Goal: Transaction & Acquisition: Purchase product/service

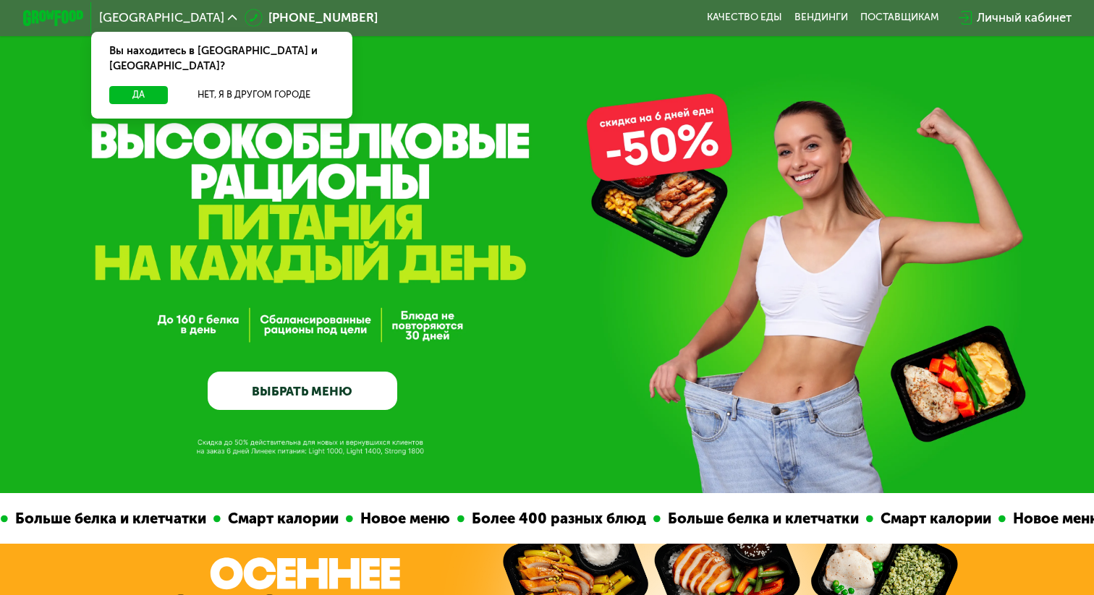
click at [350, 394] on link "ВЫБРАТЬ МЕНЮ" at bounding box center [302, 391] width 189 height 38
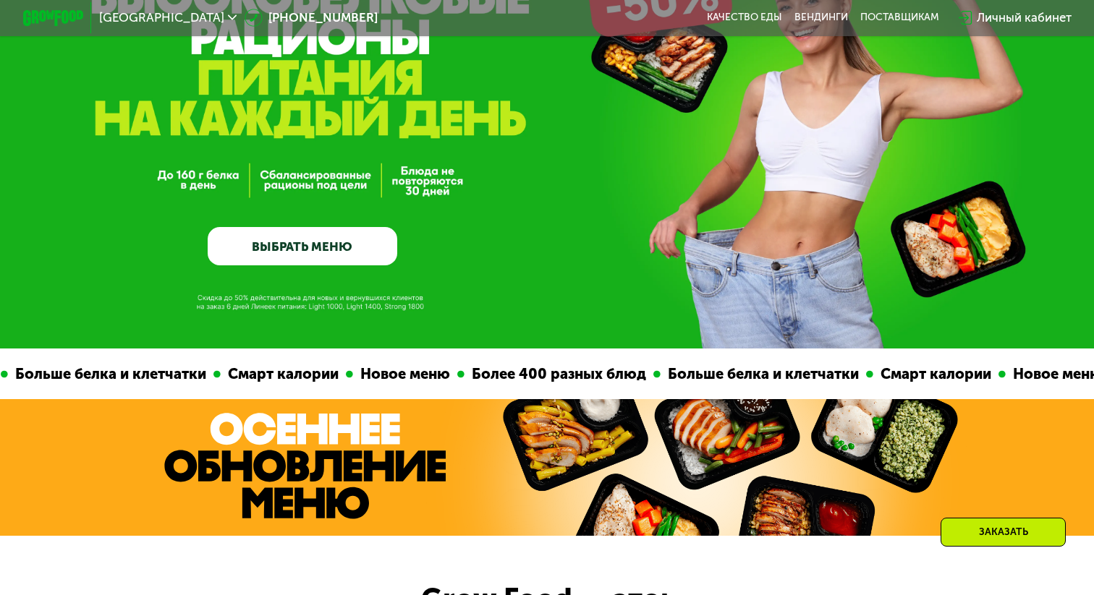
scroll to position [147, 0]
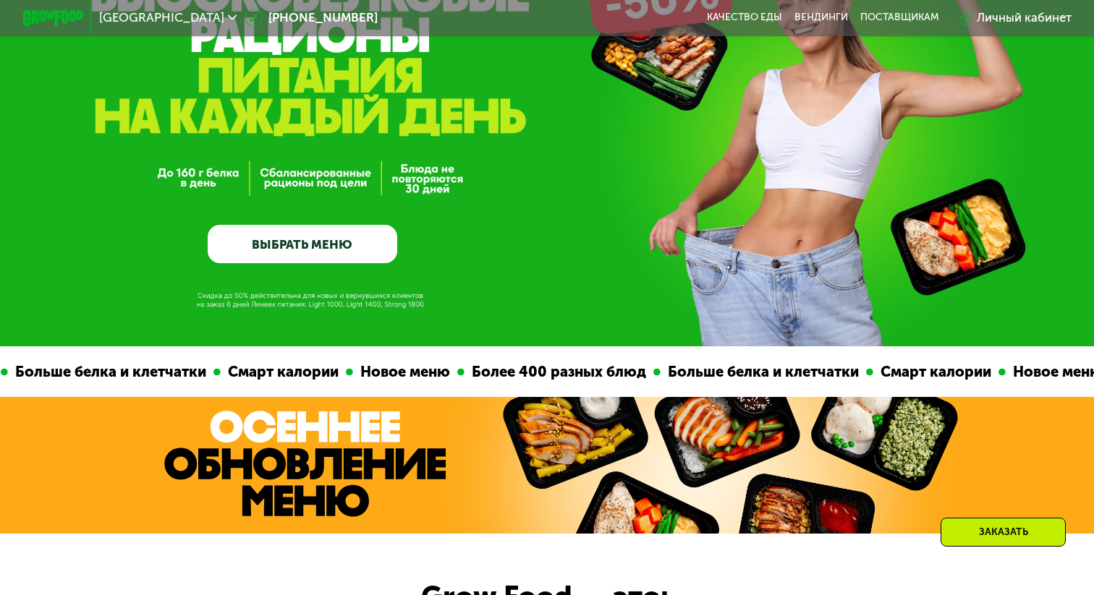
click at [358, 244] on link "ВЫБРАТЬ МЕНЮ" at bounding box center [302, 244] width 189 height 38
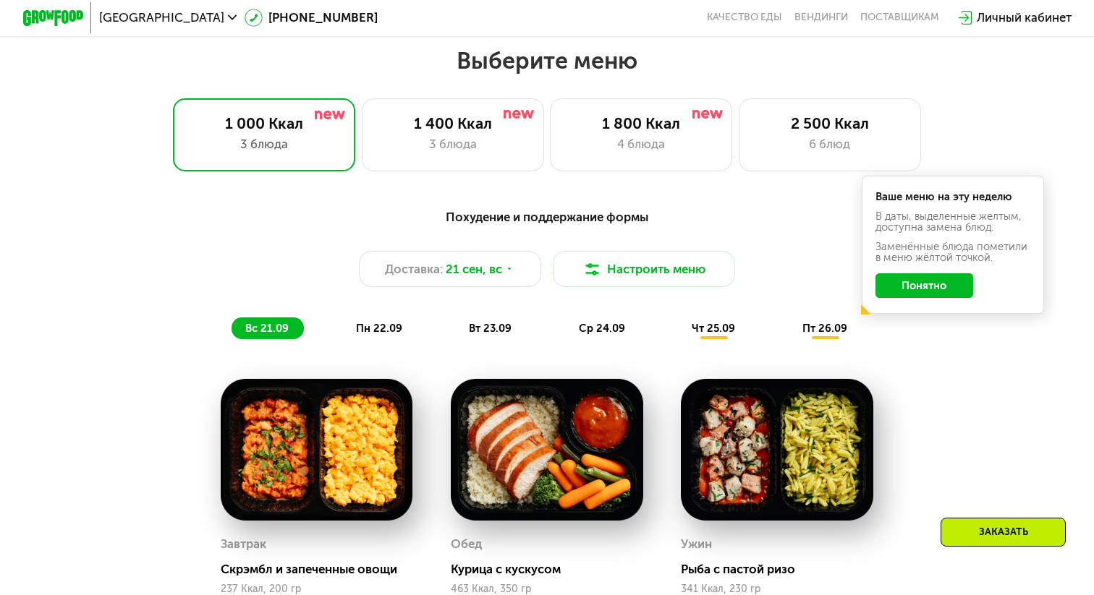
scroll to position [962, 0]
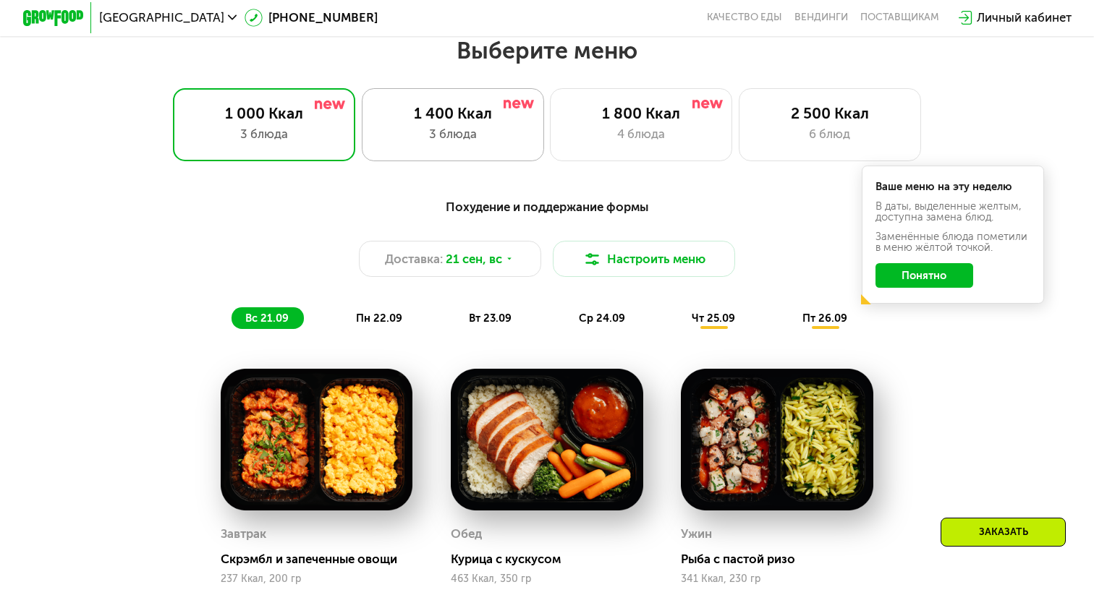
click at [481, 118] on div "1 400 Ккал" at bounding box center [453, 113] width 150 height 18
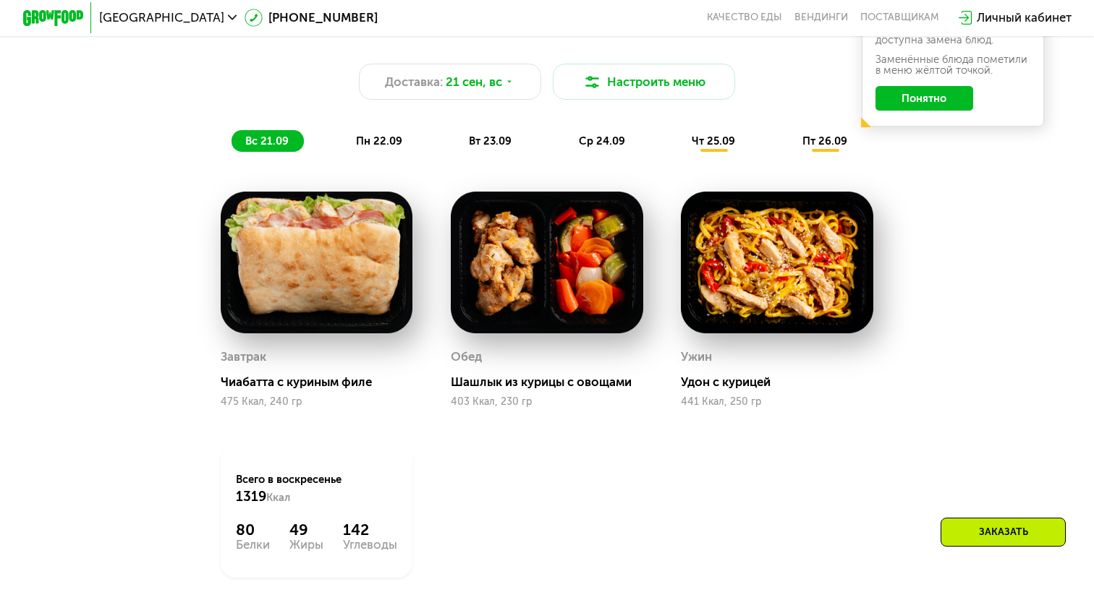
scroll to position [1123, 0]
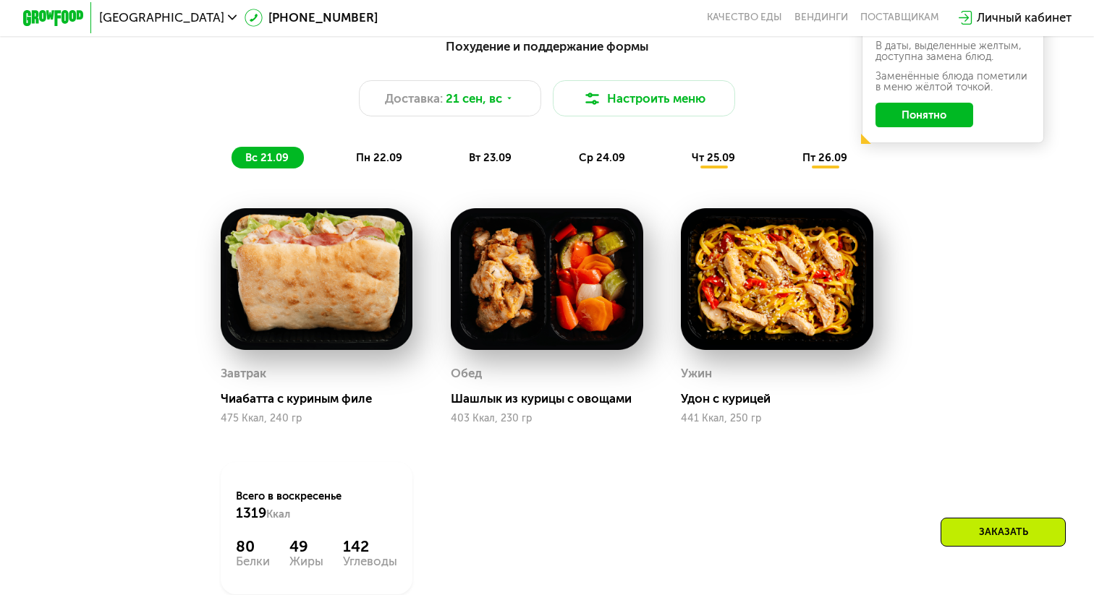
click at [929, 112] on button "Понятно" at bounding box center [924, 115] width 98 height 25
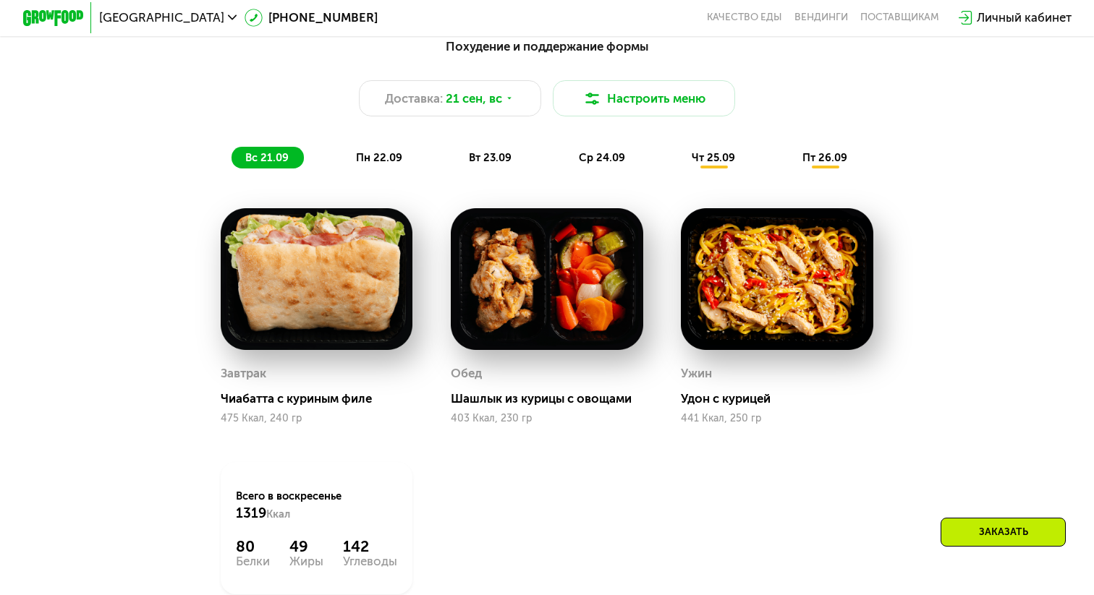
scroll to position [1142, 0]
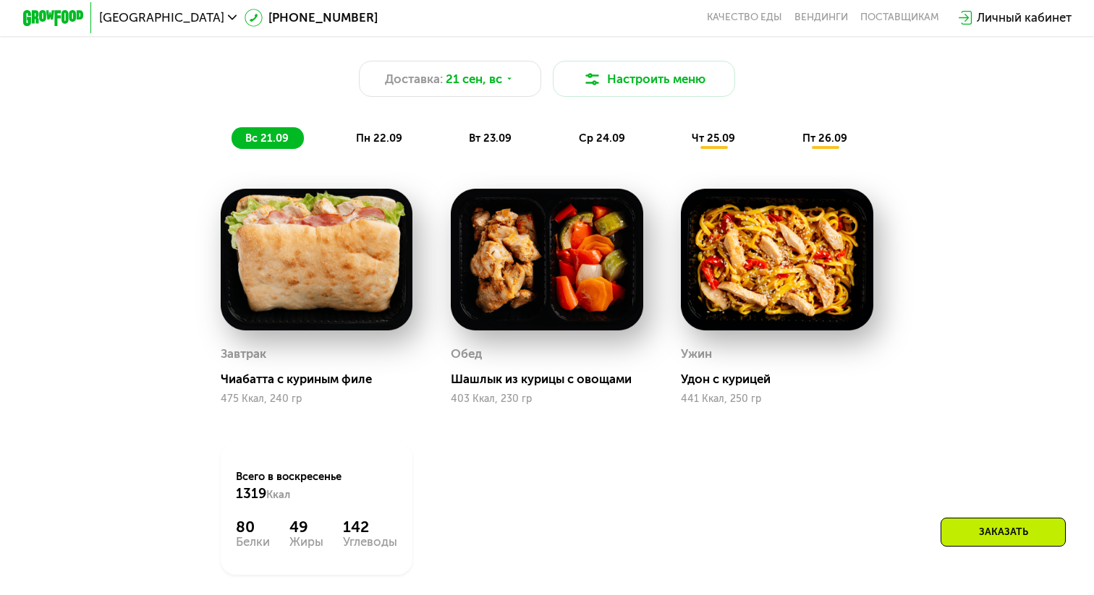
click at [720, 132] on span "чт 25.09" at bounding box center [713, 138] width 43 height 13
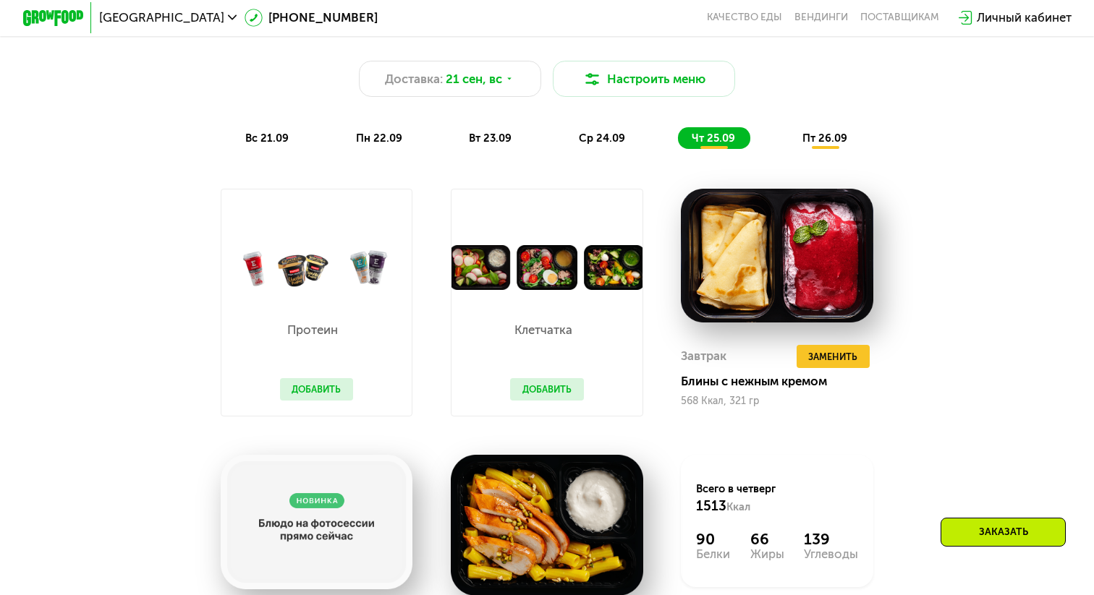
click at [818, 134] on span "пт 26.09" at bounding box center [824, 138] width 45 height 13
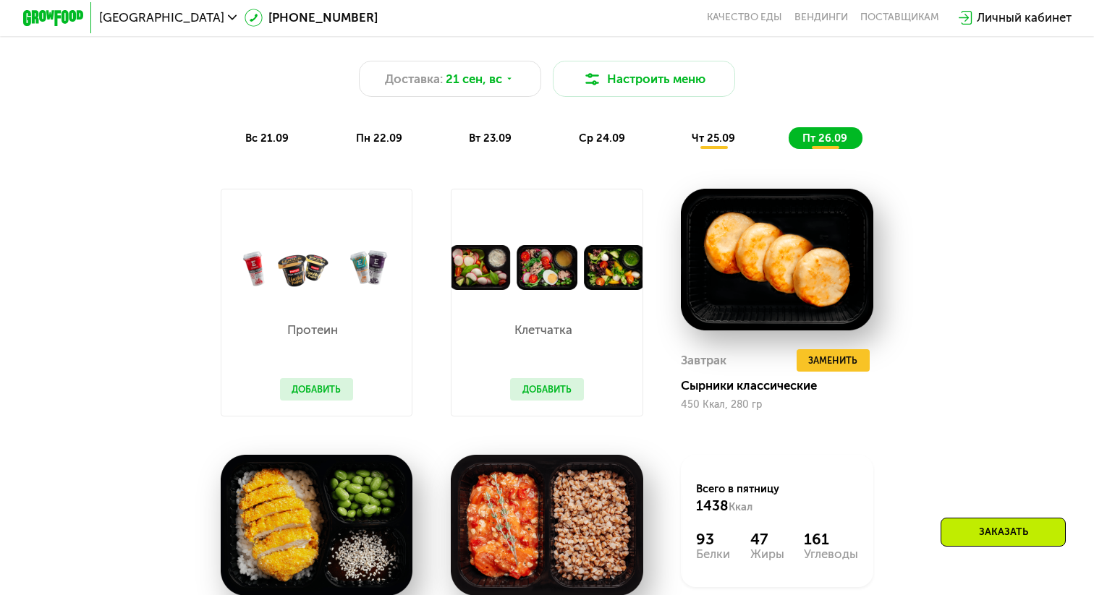
click at [755, 132] on div "вс 21.09 пн 22.09 вт 23.09 ср 24.09 чт 25.09 пт 26.09" at bounding box center [546, 137] width 631 height 21
click at [738, 135] on div "чт 25.09" at bounding box center [714, 137] width 72 height 21
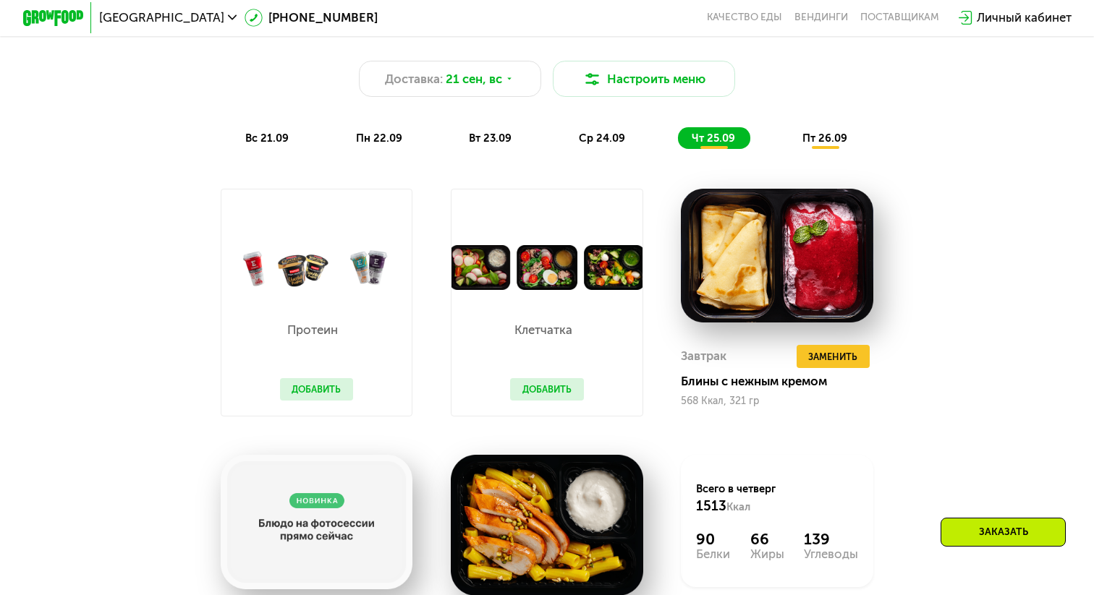
click at [801, 134] on div "пт 26.09" at bounding box center [825, 137] width 74 height 21
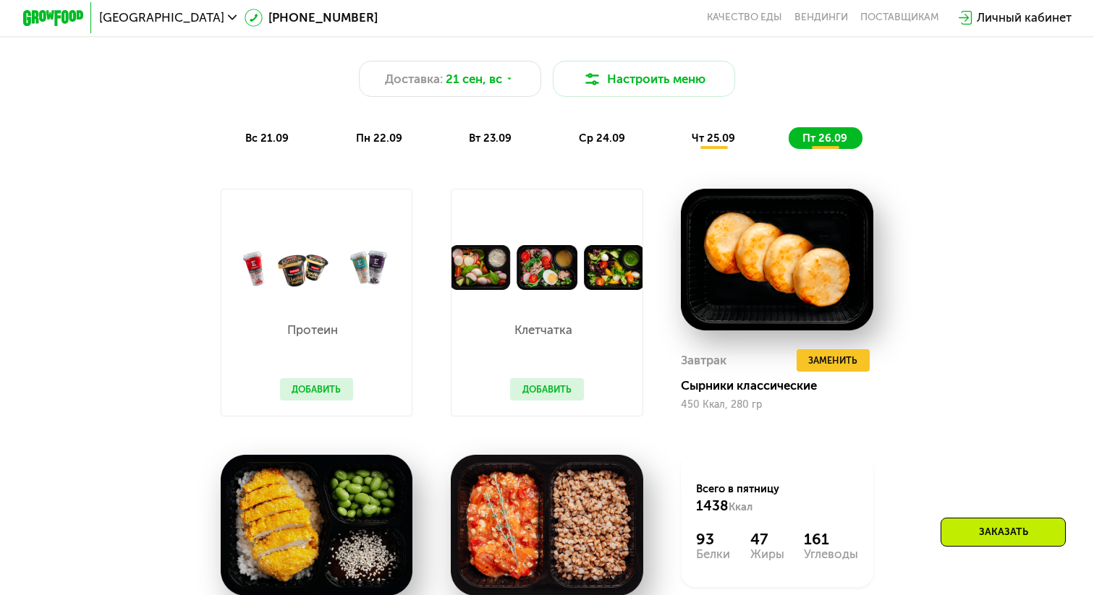
click at [736, 142] on div "чт 25.09" at bounding box center [714, 137] width 72 height 21
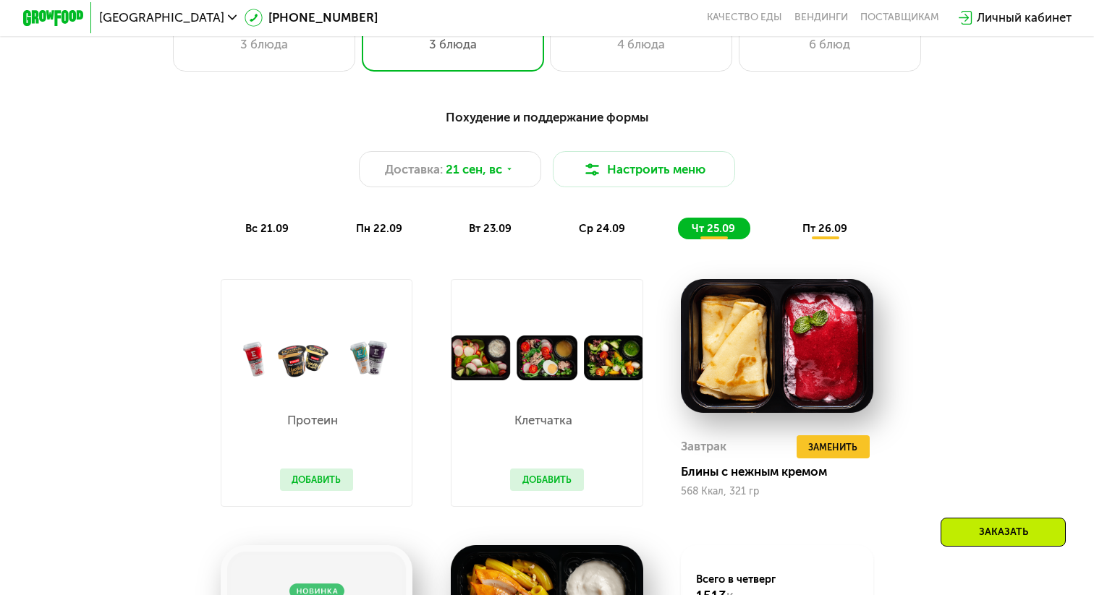
scroll to position [1050, 0]
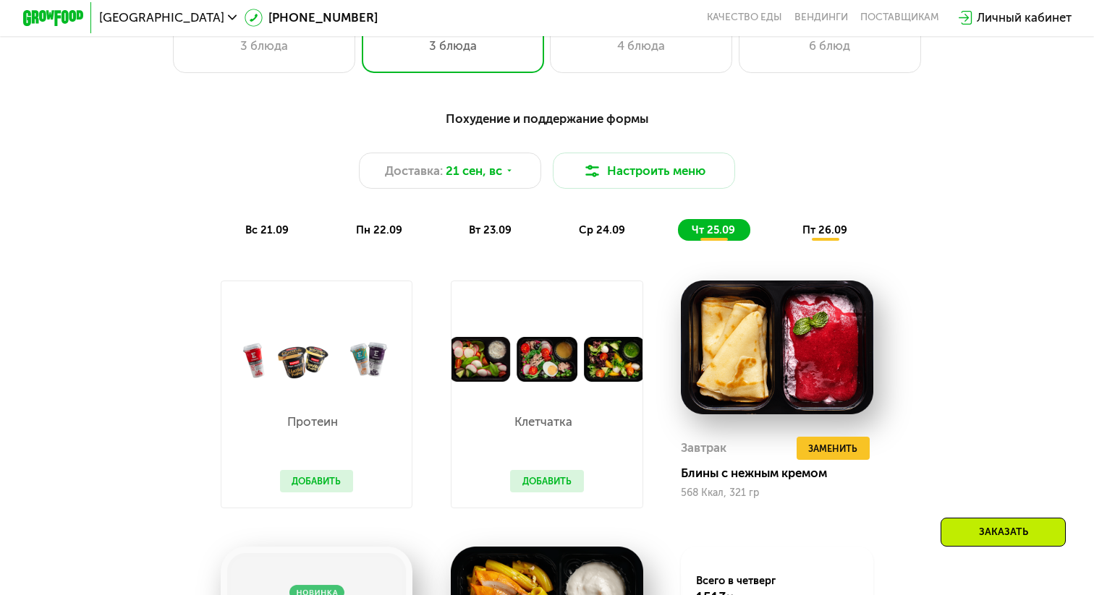
click at [809, 236] on span "пт 26.09" at bounding box center [824, 230] width 45 height 13
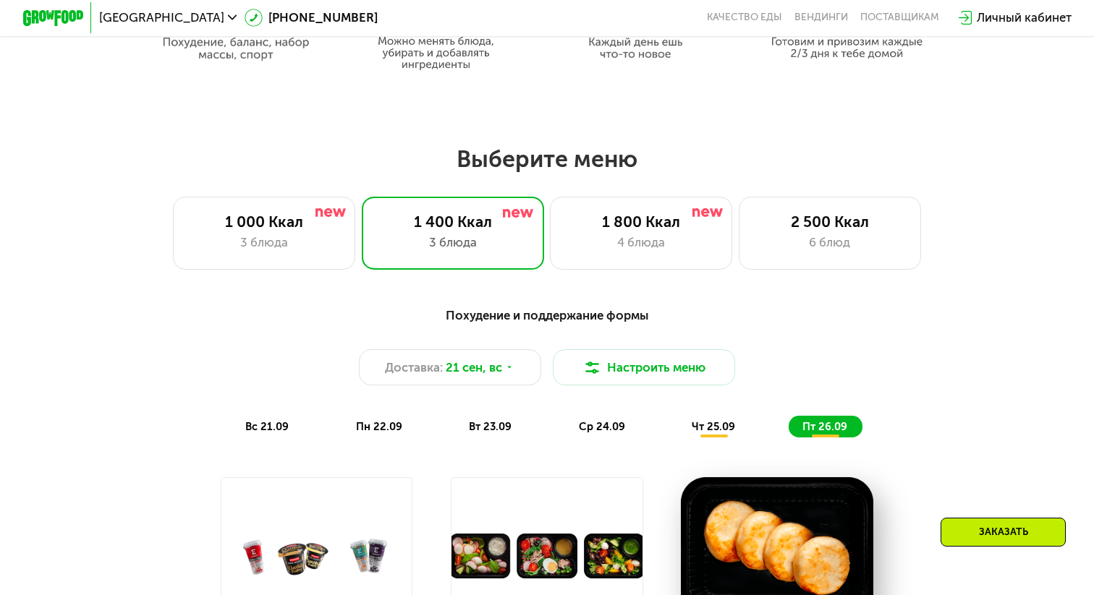
scroll to position [623, 0]
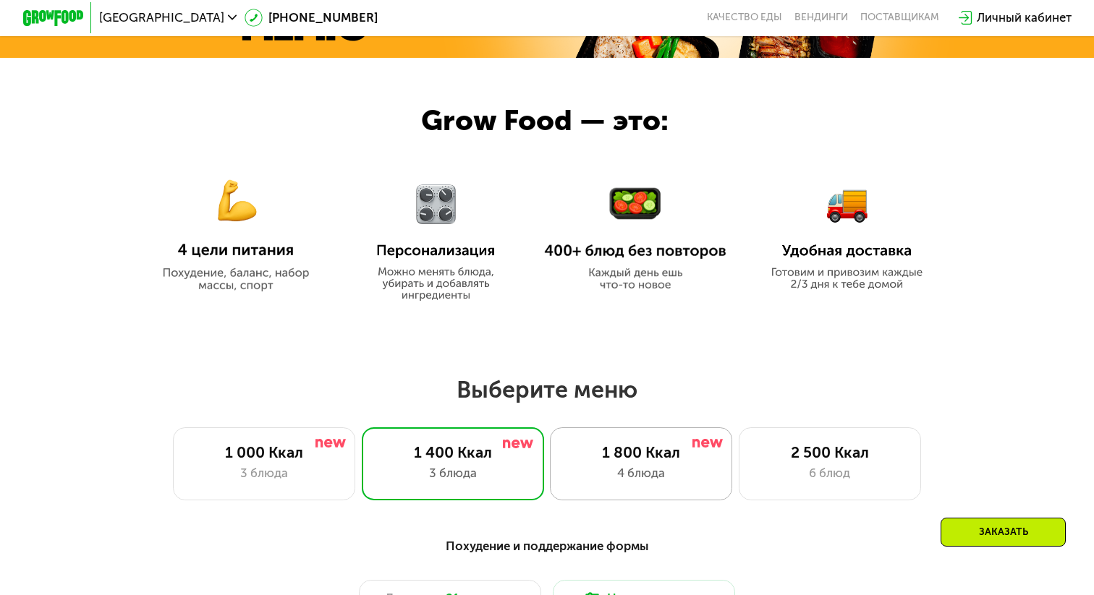
click at [628, 441] on div "1 800 Ккал 4 блюда" at bounding box center [641, 463] width 182 height 73
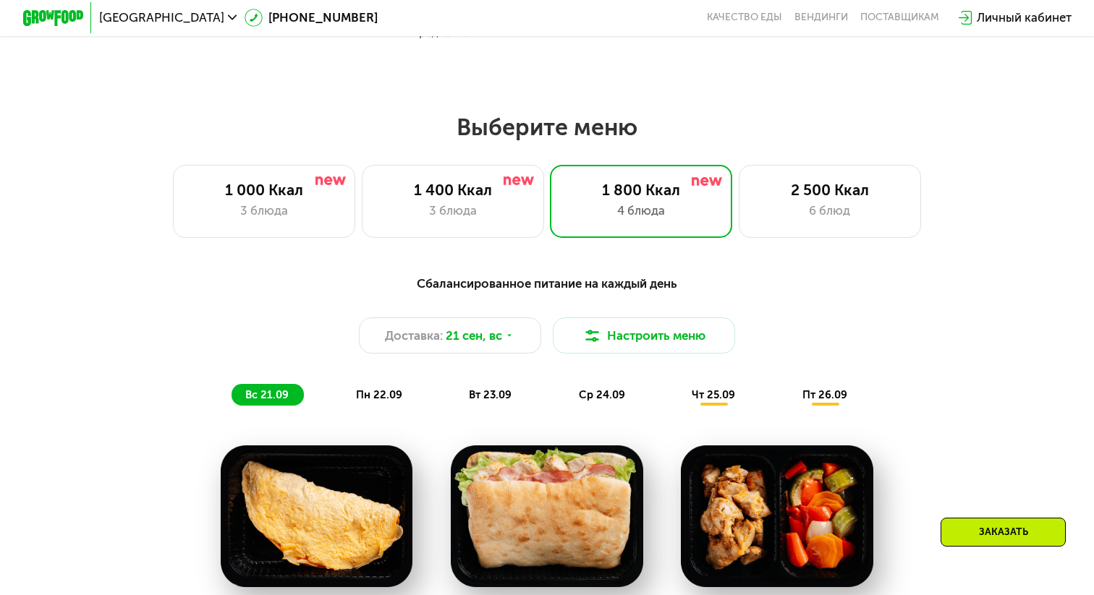
scroll to position [861, 0]
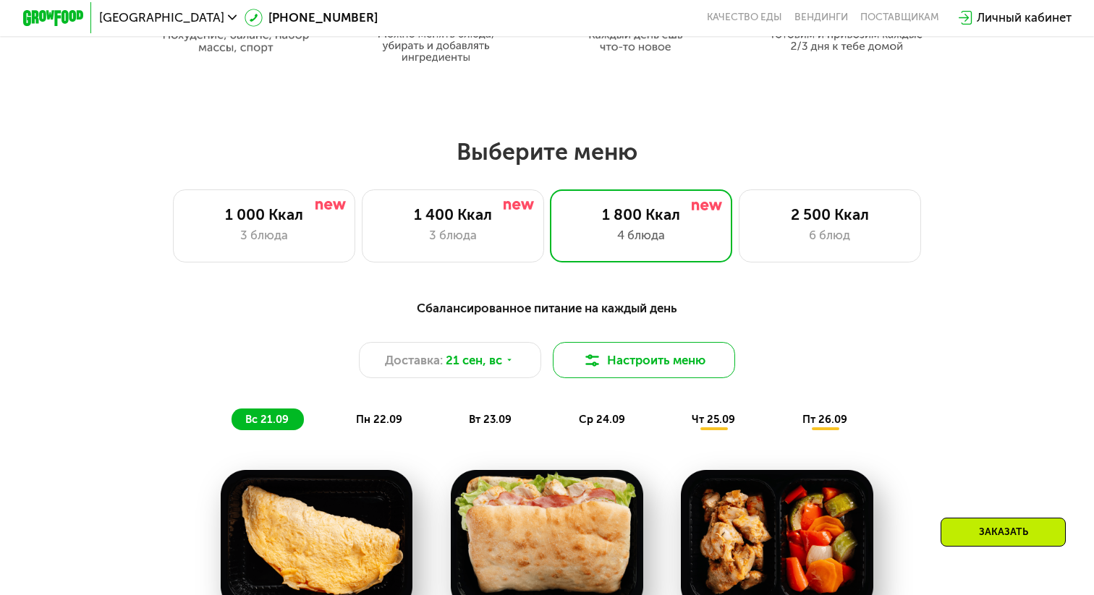
click at [596, 357] on img at bounding box center [592, 361] width 18 height 18
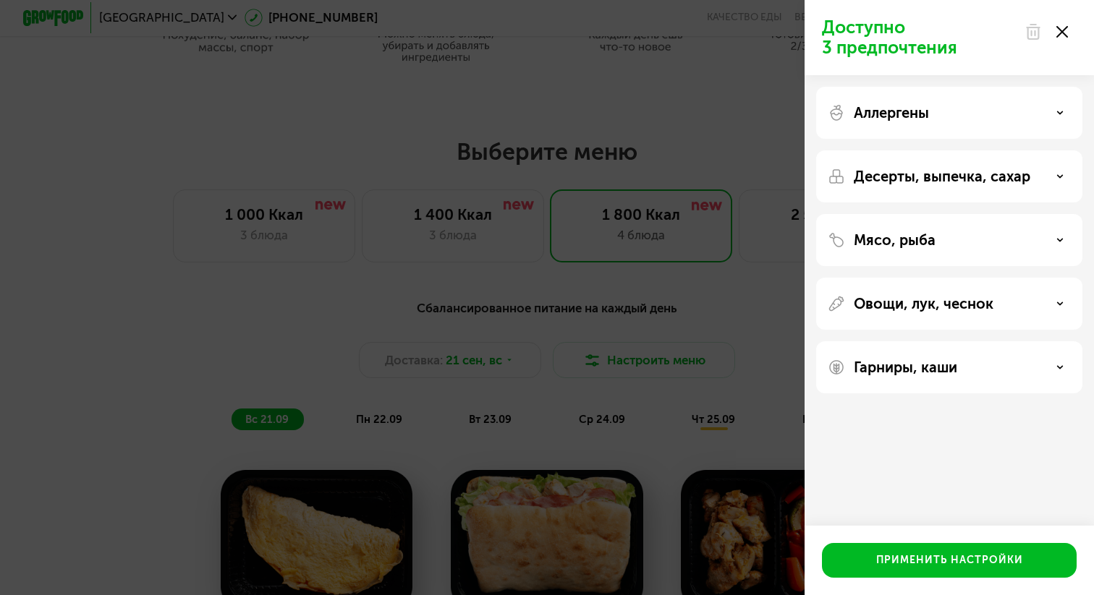
click at [906, 235] on p "Мясо, рыба" at bounding box center [895, 239] width 82 height 17
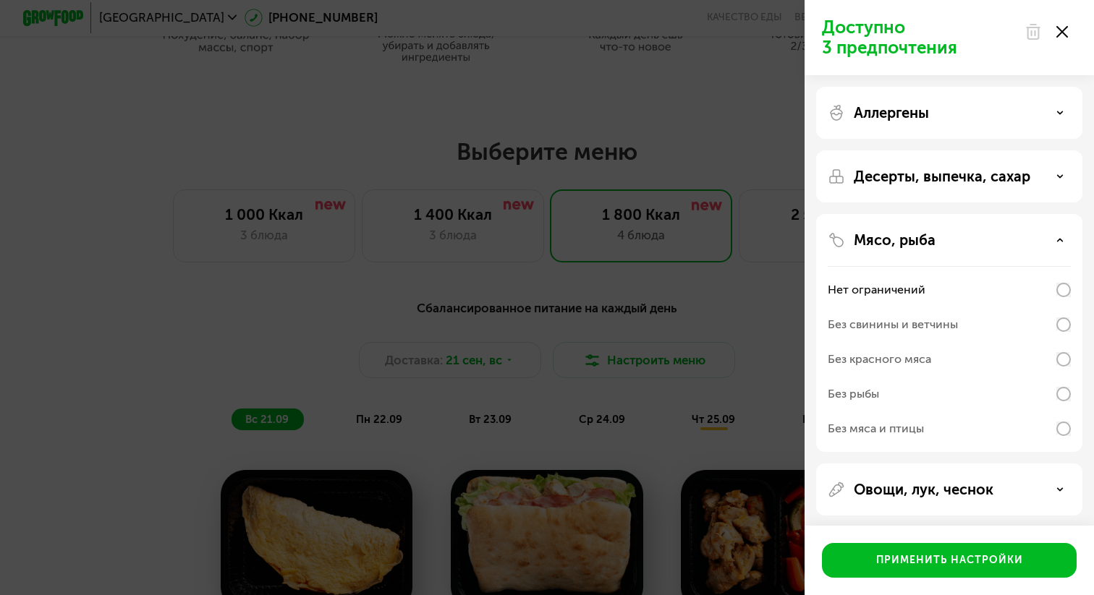
click at [924, 393] on div "Без рыбы" at bounding box center [949, 394] width 243 height 35
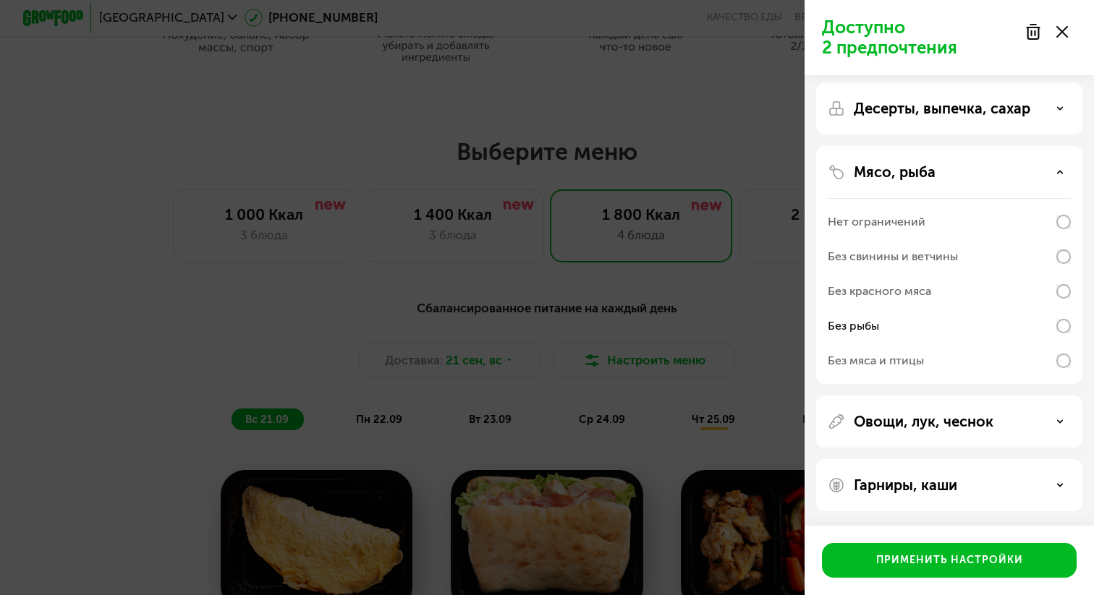
click at [918, 487] on p "Гарниры, каши" at bounding box center [905, 485] width 103 height 17
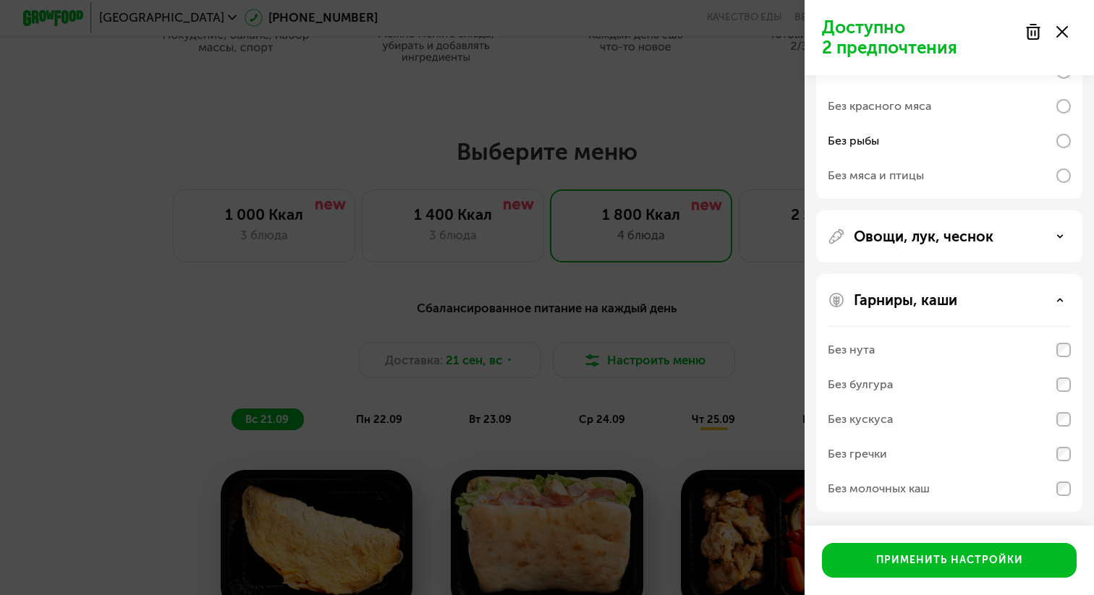
scroll to position [254, 0]
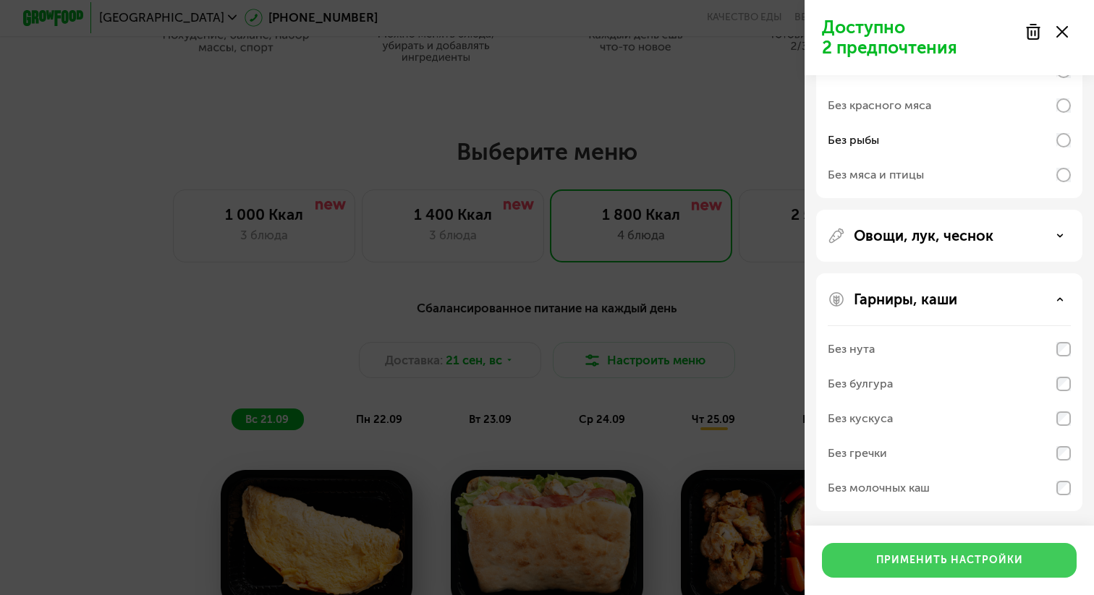
click at [903, 561] on div "Применить настройки" at bounding box center [949, 560] width 147 height 14
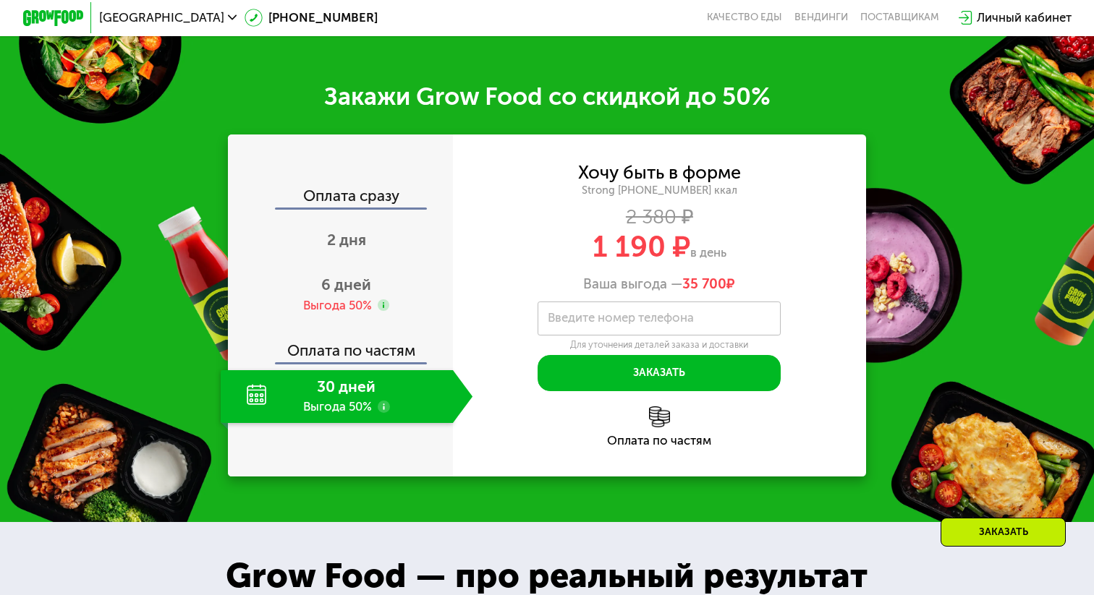
scroll to position [1906, 0]
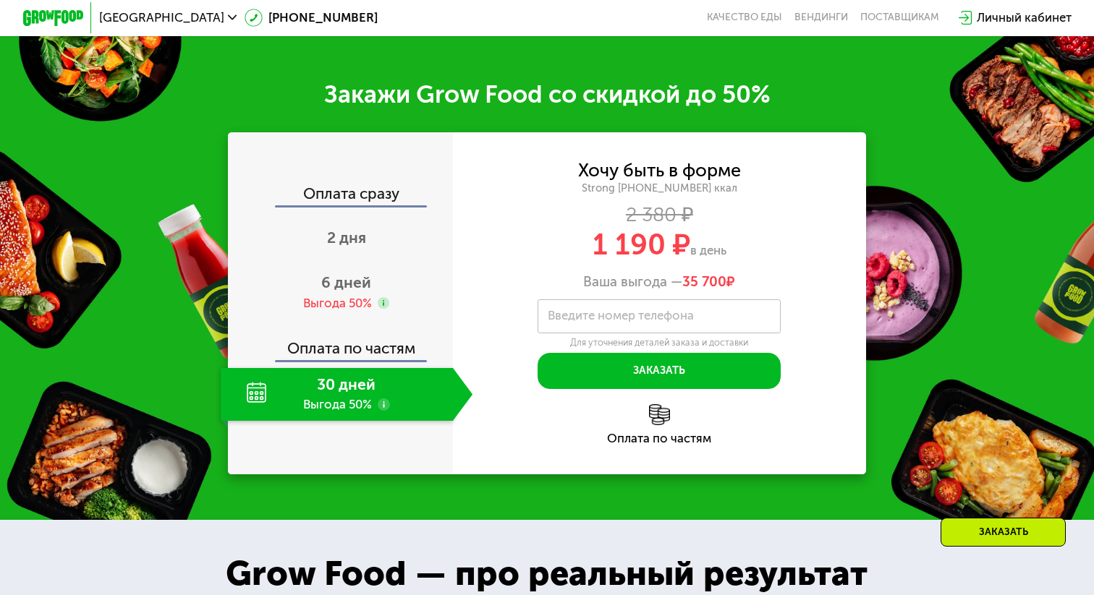
click at [383, 408] on use at bounding box center [384, 405] width 12 height 12
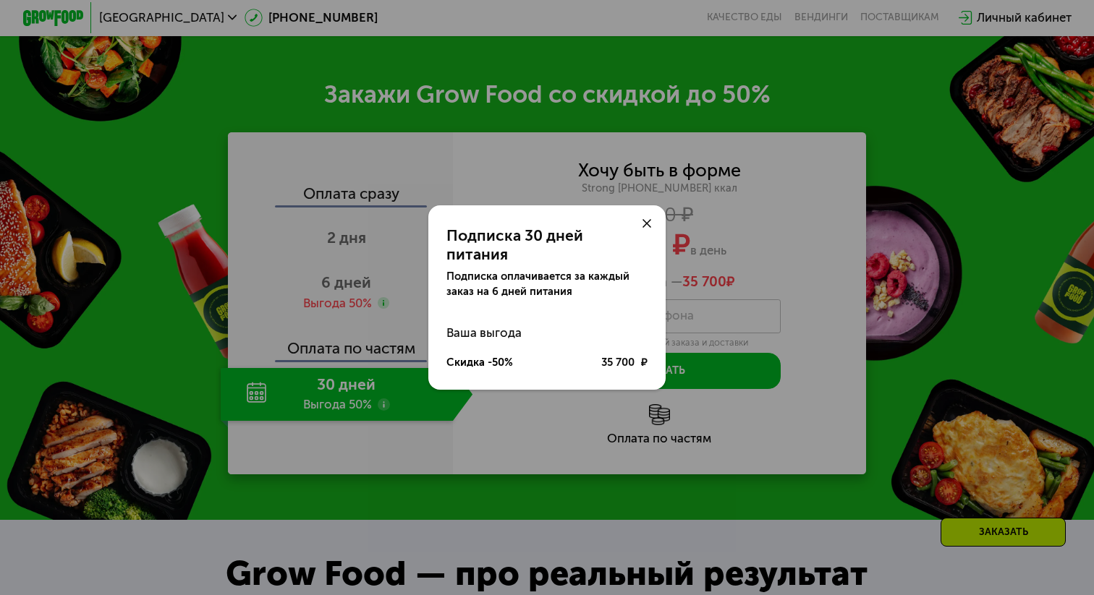
click at [652, 235] on div at bounding box center [647, 223] width 36 height 36
click at [648, 229] on icon at bounding box center [646, 223] width 9 height 9
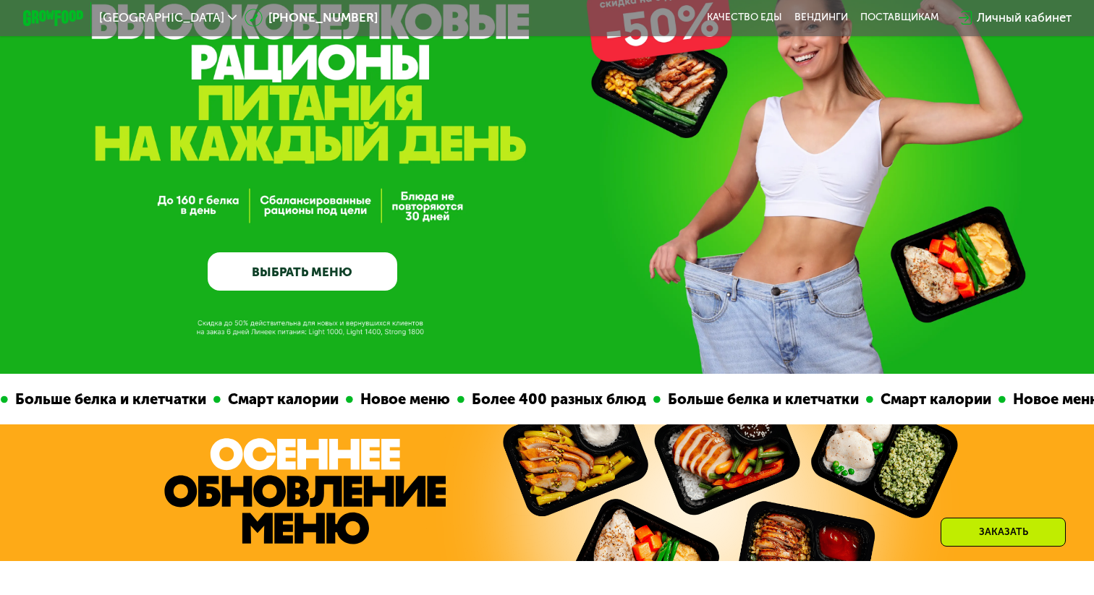
scroll to position [0, 0]
